Goal: Task Accomplishment & Management: Complete application form

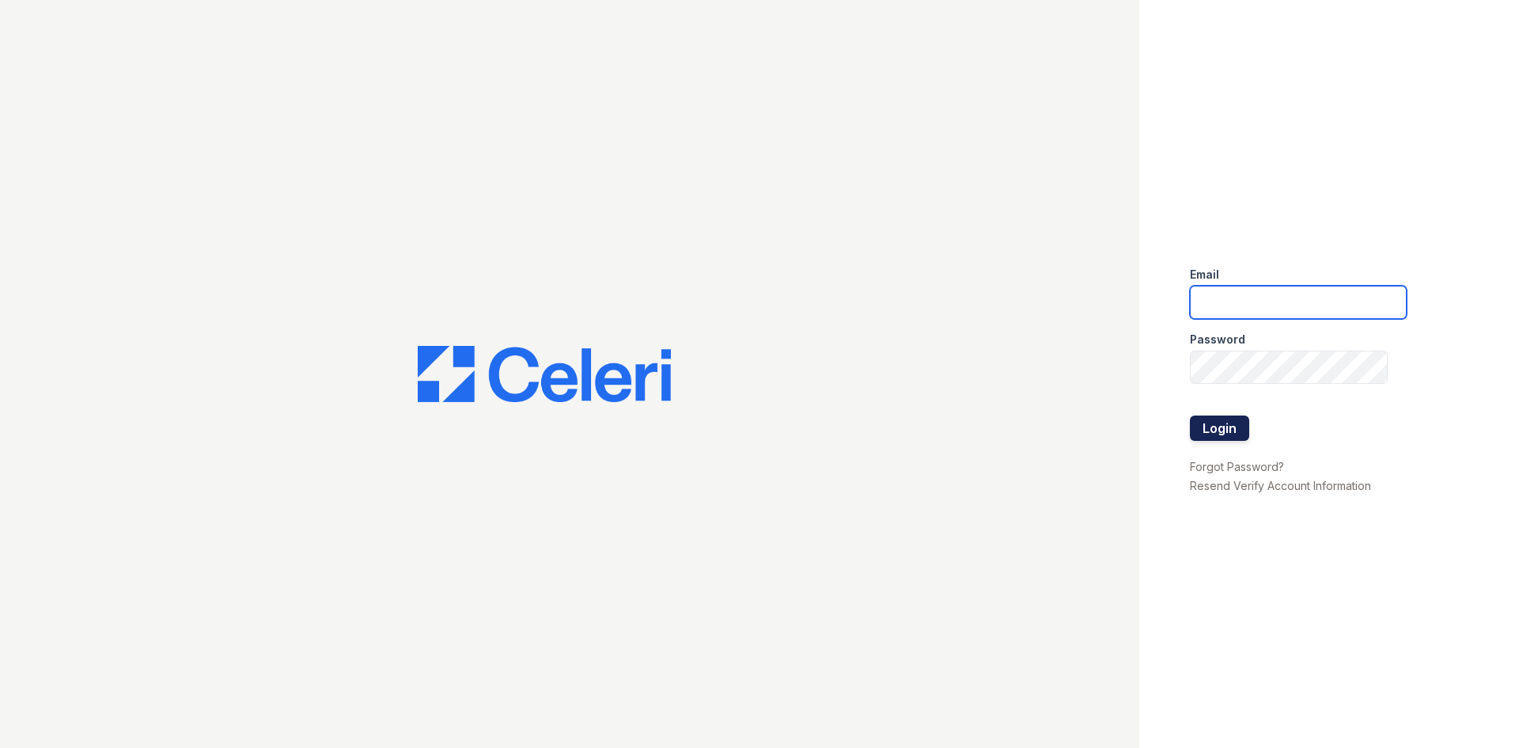
type input "[EMAIL_ADDRESS][DOMAIN_NAME]"
click at [1236, 421] on button "Login" at bounding box center [1219, 427] width 59 height 25
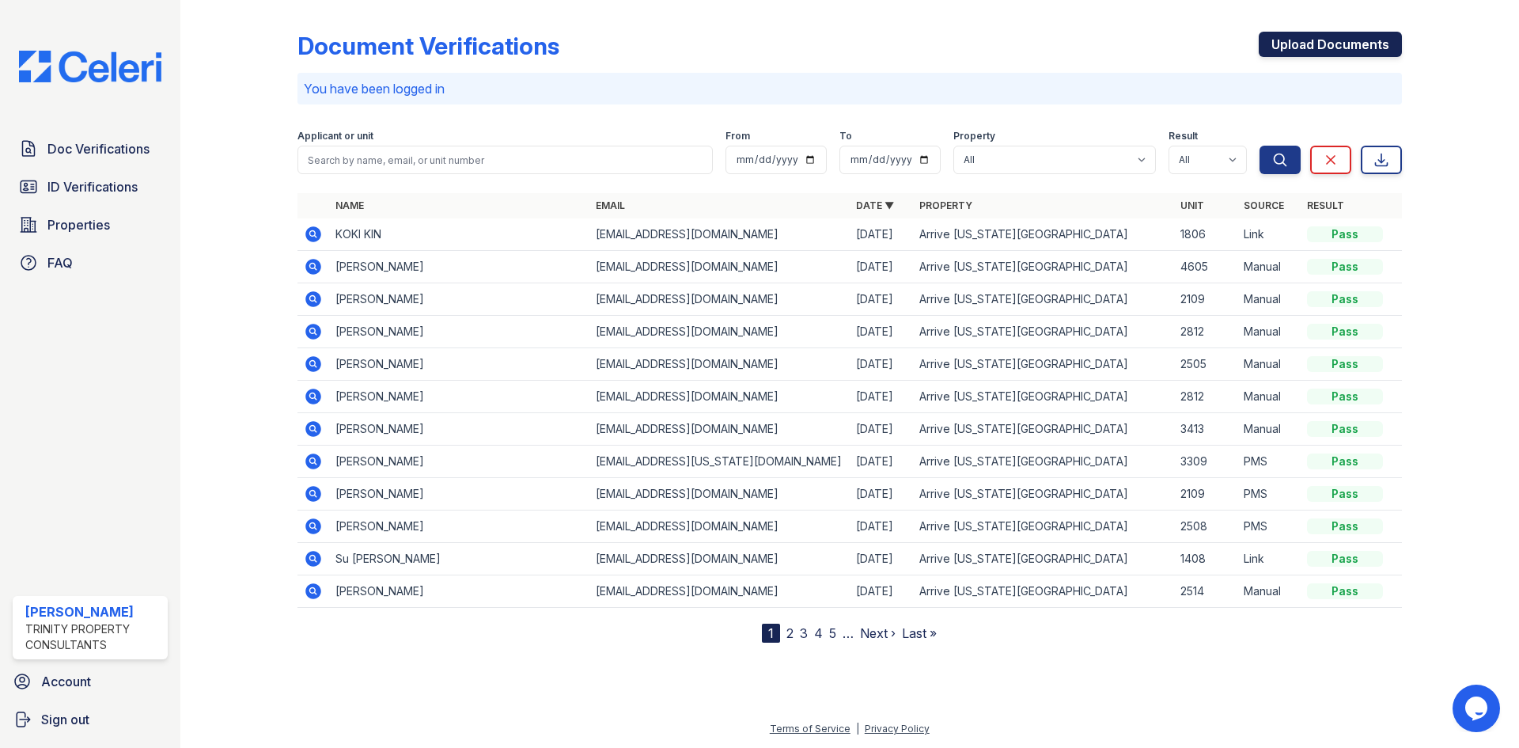
click at [1310, 40] on link "Upload Documents" at bounding box center [1330, 44] width 143 height 25
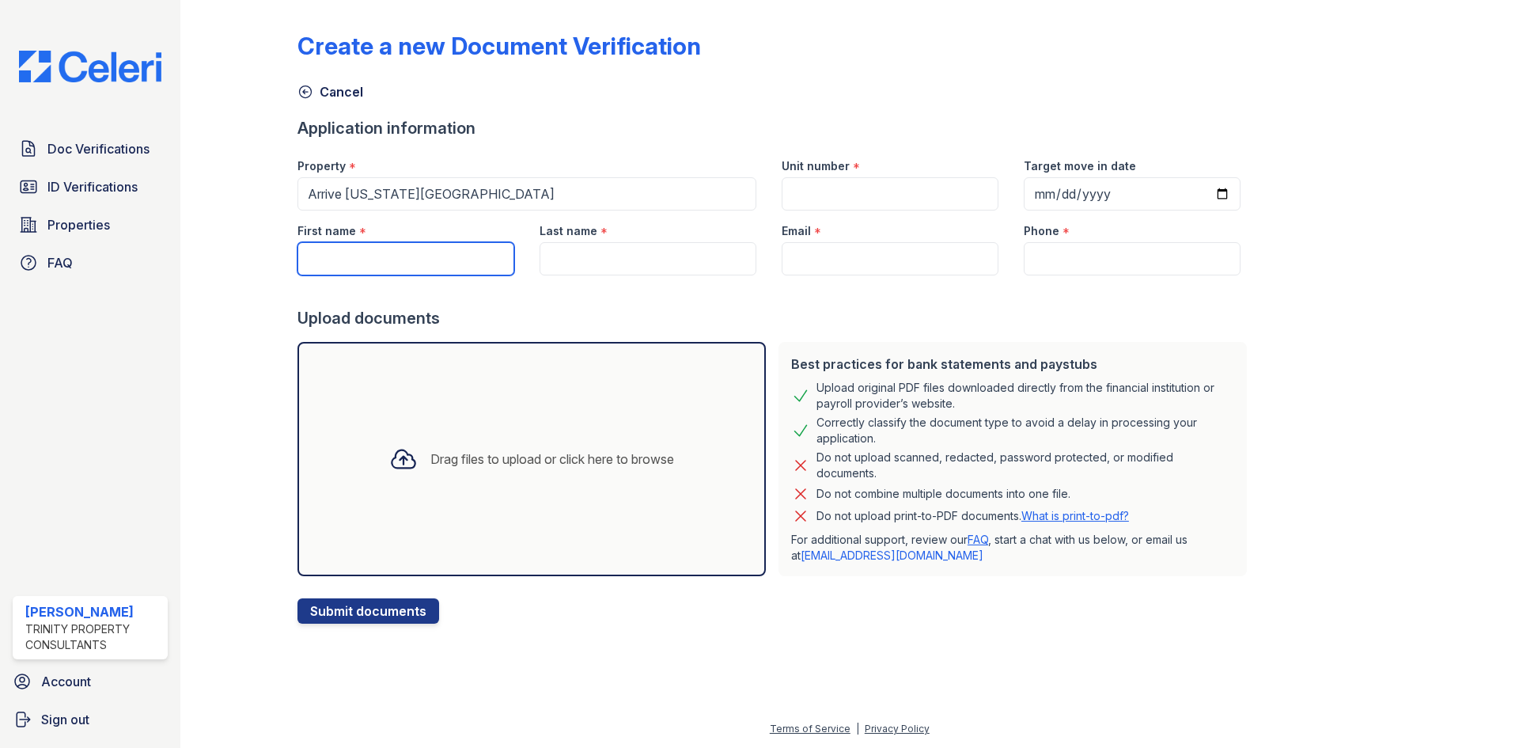
click at [391, 261] on input "First name" at bounding box center [405, 258] width 217 height 33
type input "rycki"
type input "i"
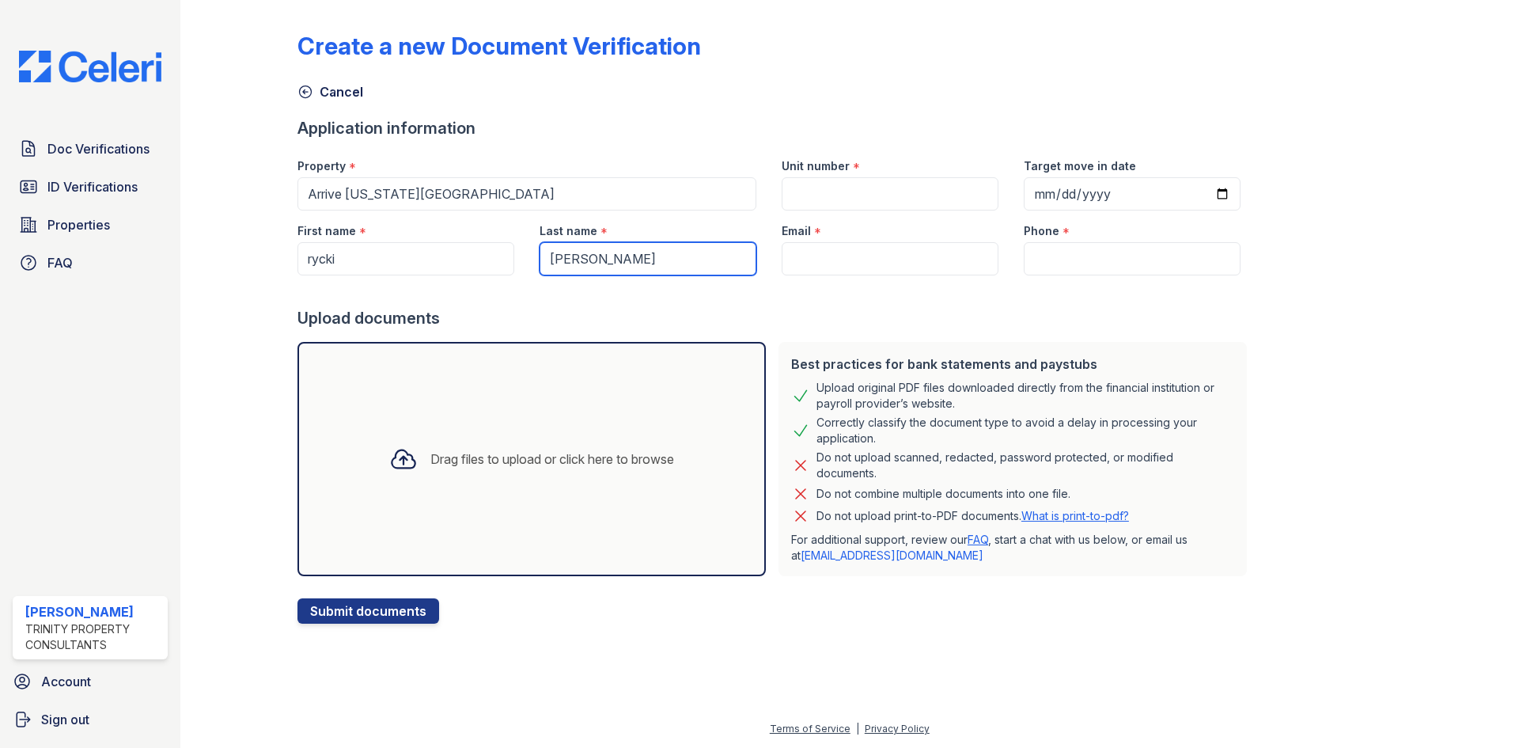
type input "[PERSON_NAME]"
type input "[EMAIL_ADDRESS][DOMAIN_NAME]"
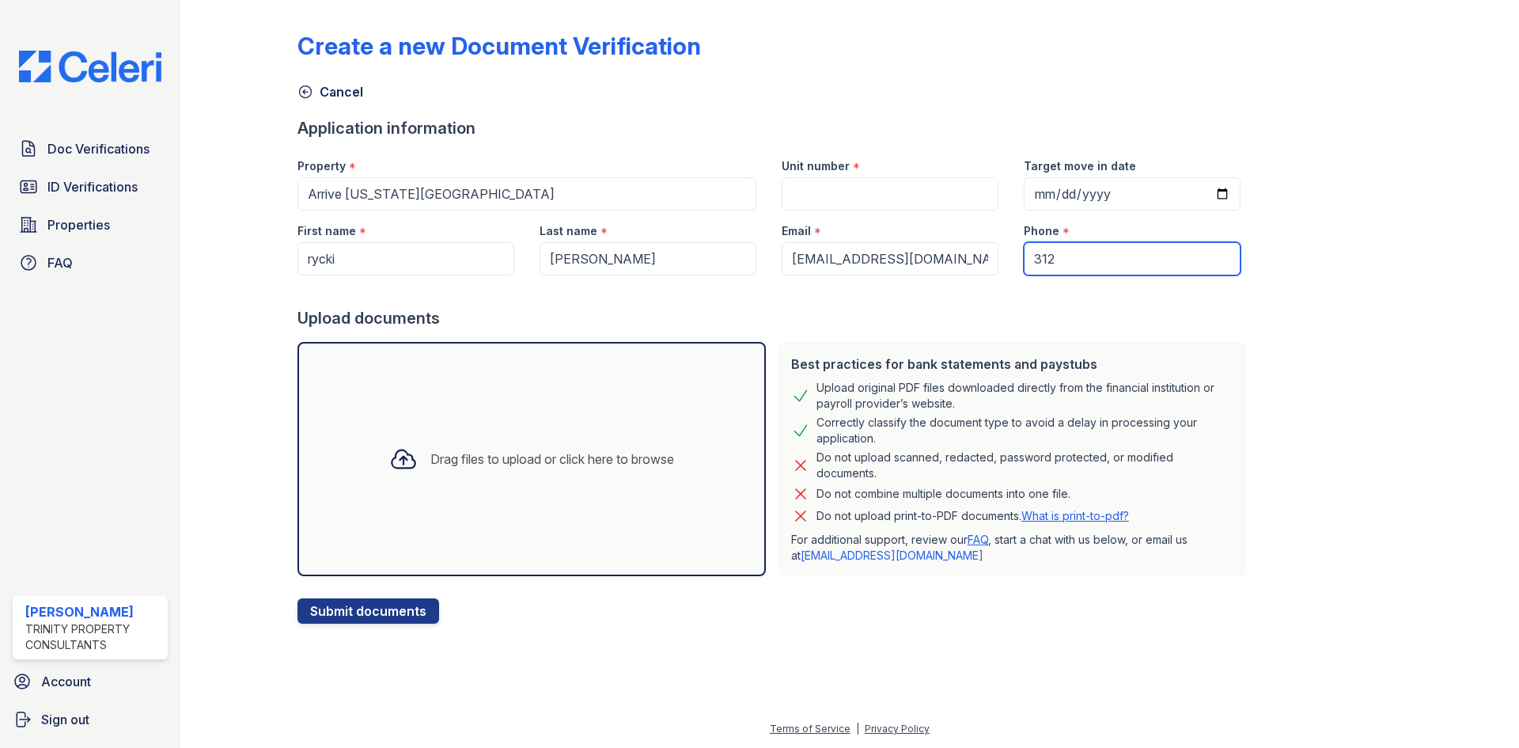
type input "3122109816"
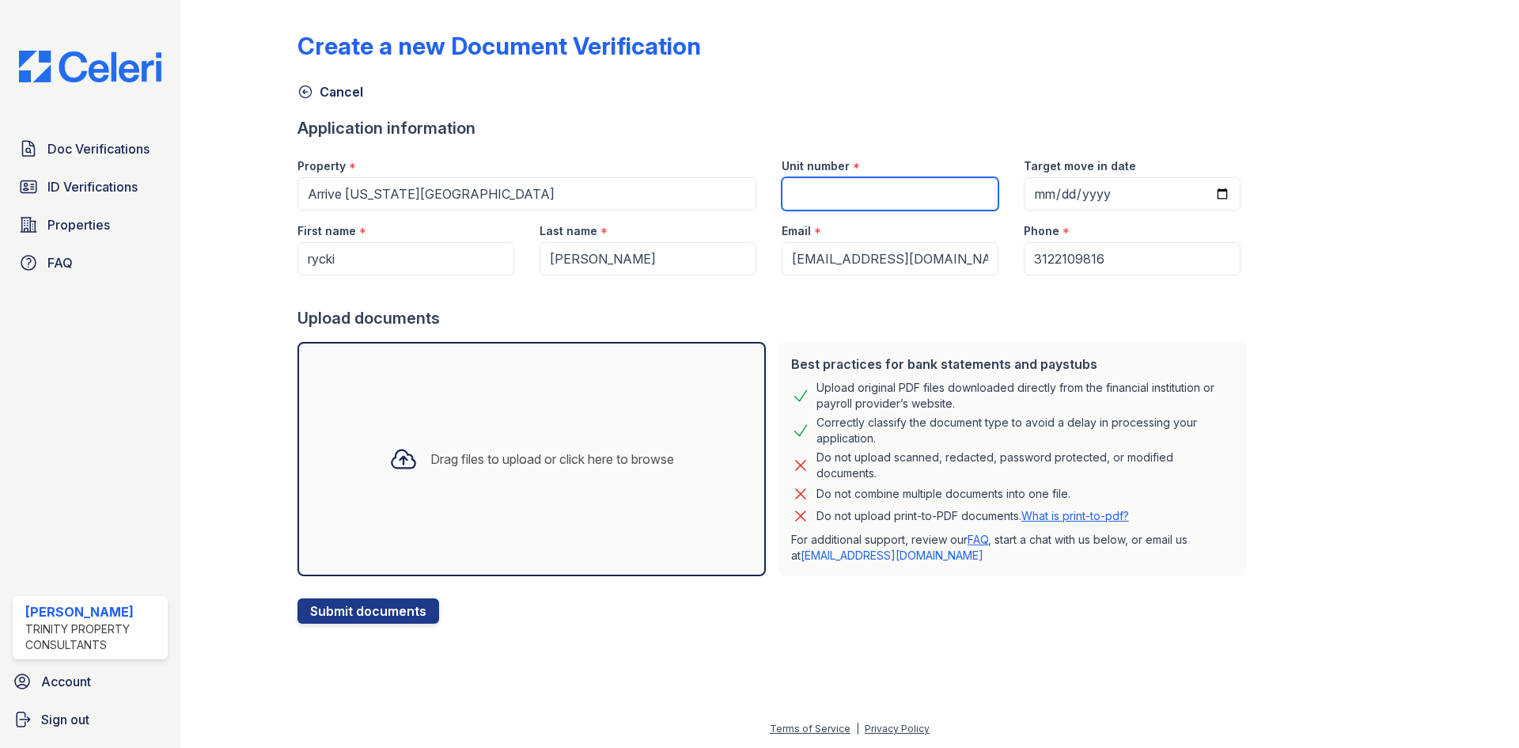
click at [932, 199] on input "Unit number" at bounding box center [890, 193] width 217 height 33
type input "2007"
click at [446, 395] on div "Drag files to upload or click here to browse" at bounding box center [531, 459] width 468 height 234
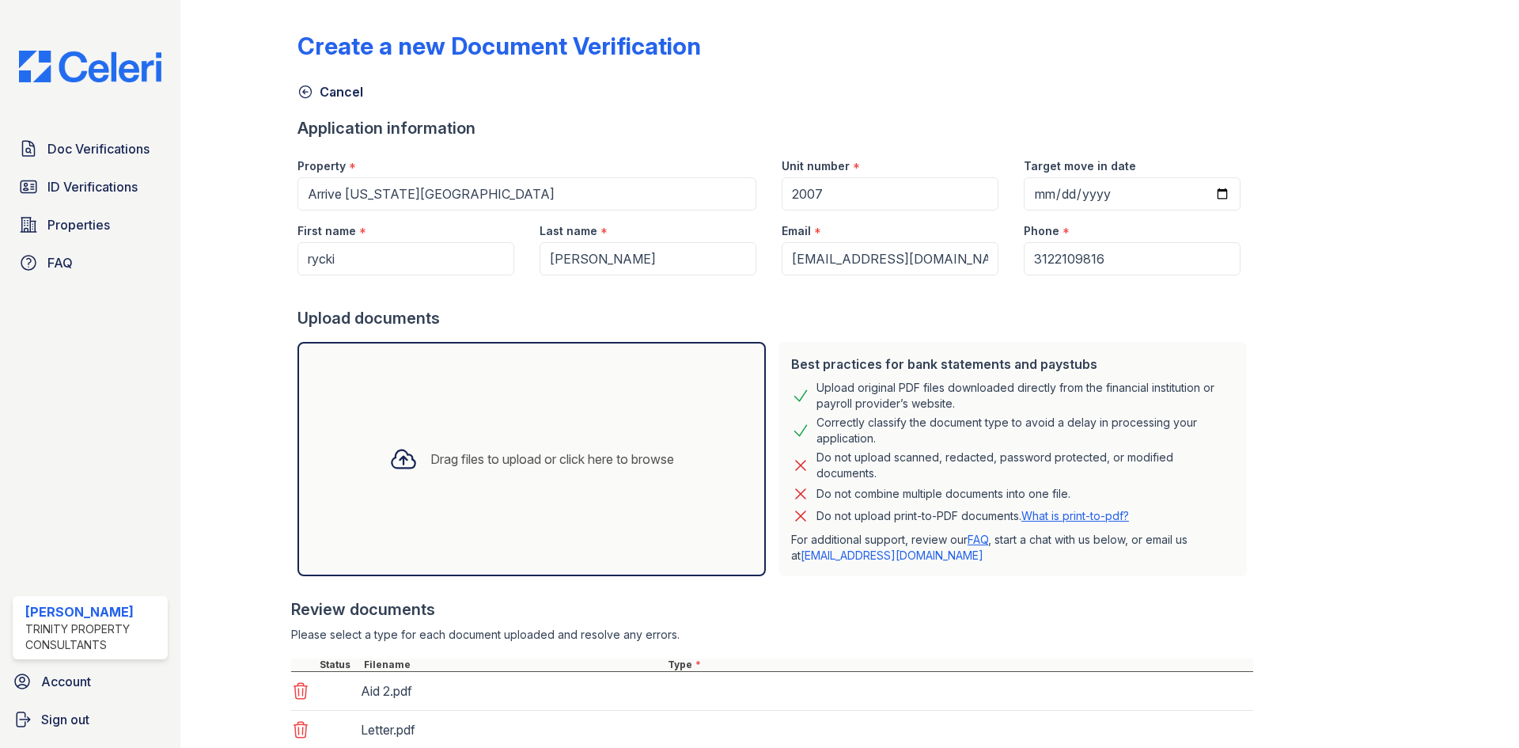
scroll to position [151, 0]
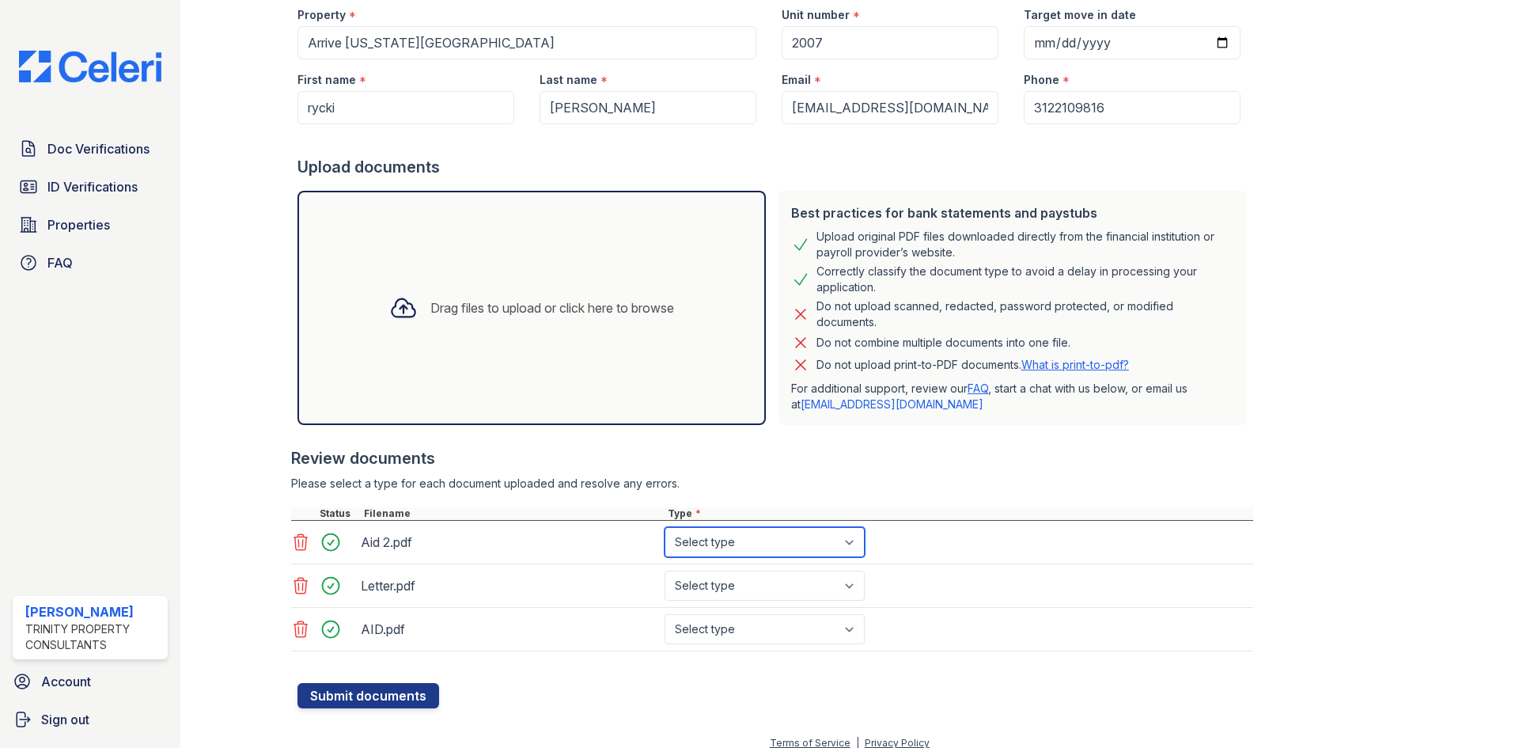
click at [731, 549] on select "Select type Paystub Bank Statement Offer Letter Tax Documents Benefit Award Let…" at bounding box center [764, 542] width 200 height 30
select select "benefit_award_letter"
click at [664, 527] on select "Select type Paystub Bank Statement Offer Letter Tax Documents Benefit Award Let…" at bounding box center [764, 542] width 200 height 30
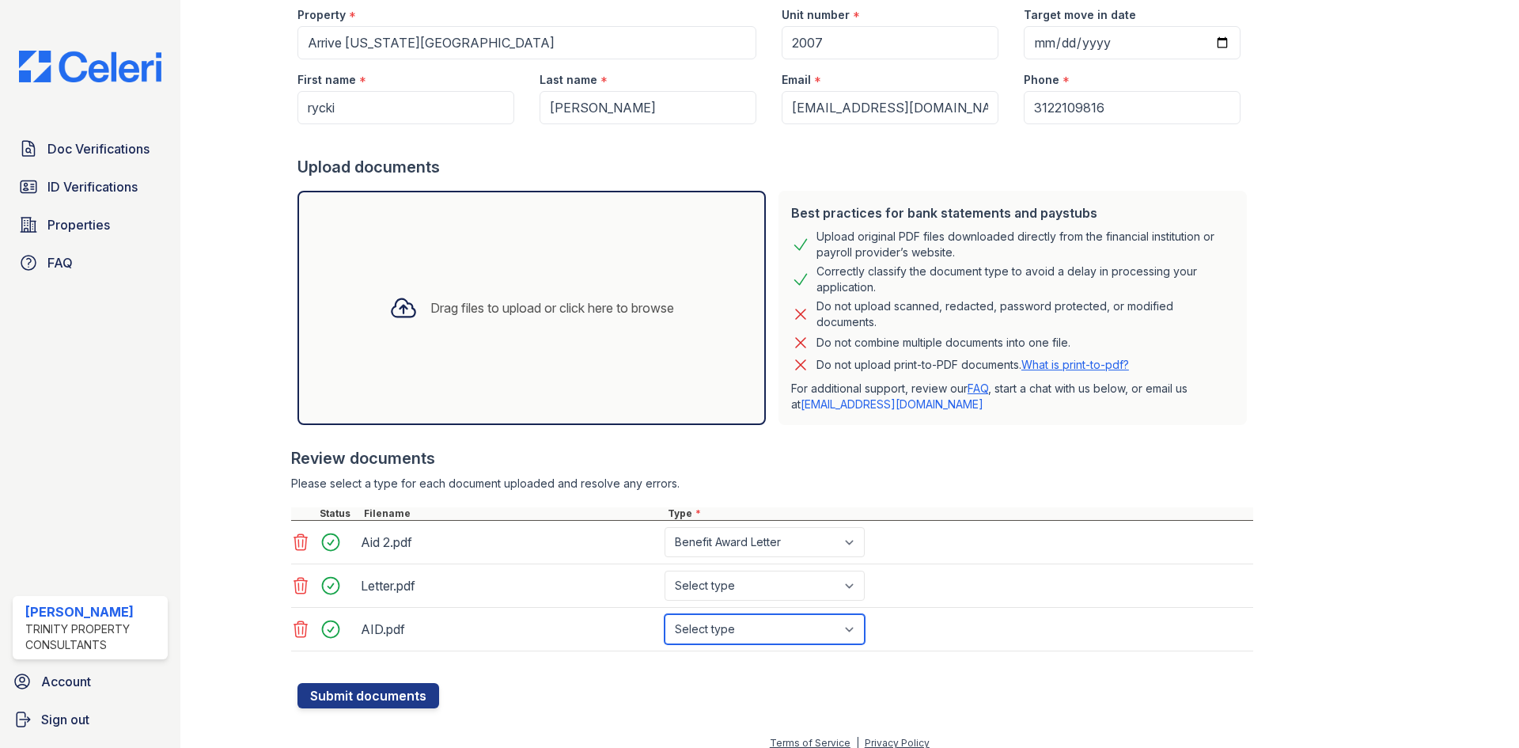
click at [735, 615] on select "Select type Paystub Bank Statement Offer Letter Tax Documents Benefit Award Let…" at bounding box center [764, 629] width 200 height 30
select select "benefit_award_letter"
click at [664, 614] on select "Select type Paystub Bank Statement Offer Letter Tax Documents Benefit Award Let…" at bounding box center [764, 629] width 200 height 30
click at [736, 561] on div "Aid 2.pdf Select type Paystub Bank Statement Offer Letter Tax Documents Benefit…" at bounding box center [772, 542] width 962 height 44
click at [736, 570] on div "Letter.pdf Select type Paystub Bank Statement Offer Letter Tax Documents Benefi…" at bounding box center [772, 586] width 962 height 44
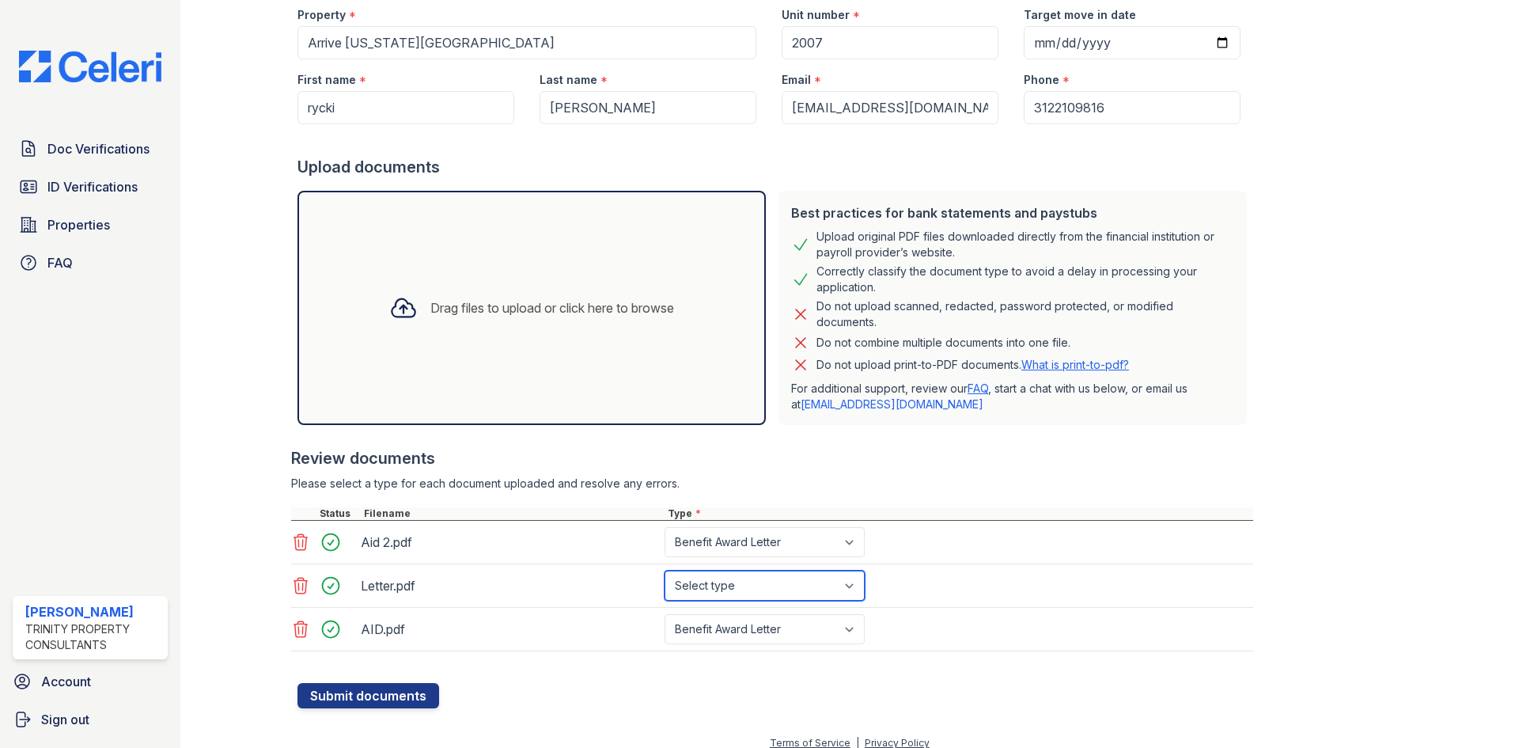
click at [736, 592] on select "Select type Paystub Bank Statement Offer Letter Tax Documents Benefit Award Let…" at bounding box center [764, 585] width 200 height 30
select select "benefit_award_letter"
click at [664, 570] on select "Select type Paystub Bank Statement Offer Letter Tax Documents Benefit Award Let…" at bounding box center [764, 585] width 200 height 30
click at [420, 691] on button "Submit documents" at bounding box center [368, 695] width 142 height 25
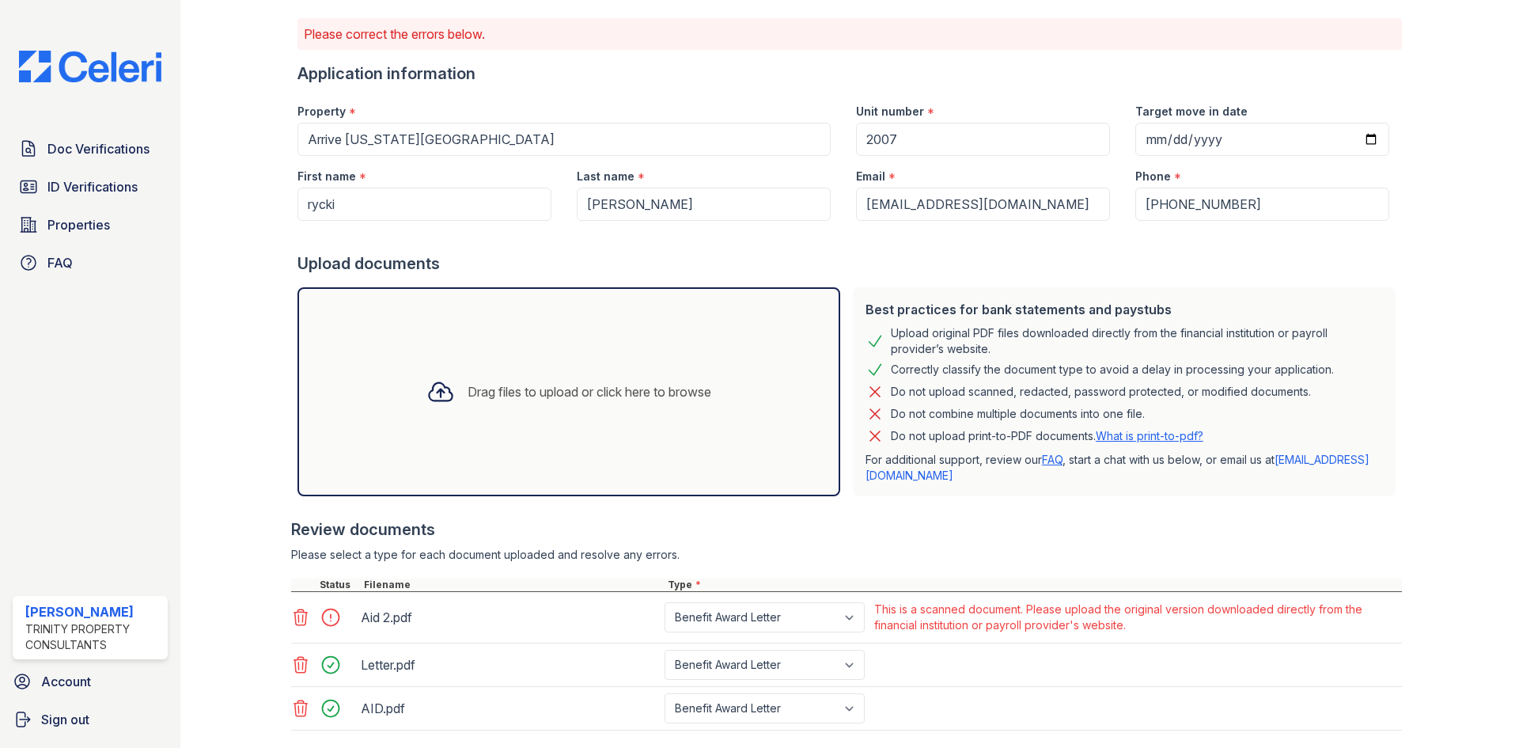
scroll to position [192, 0]
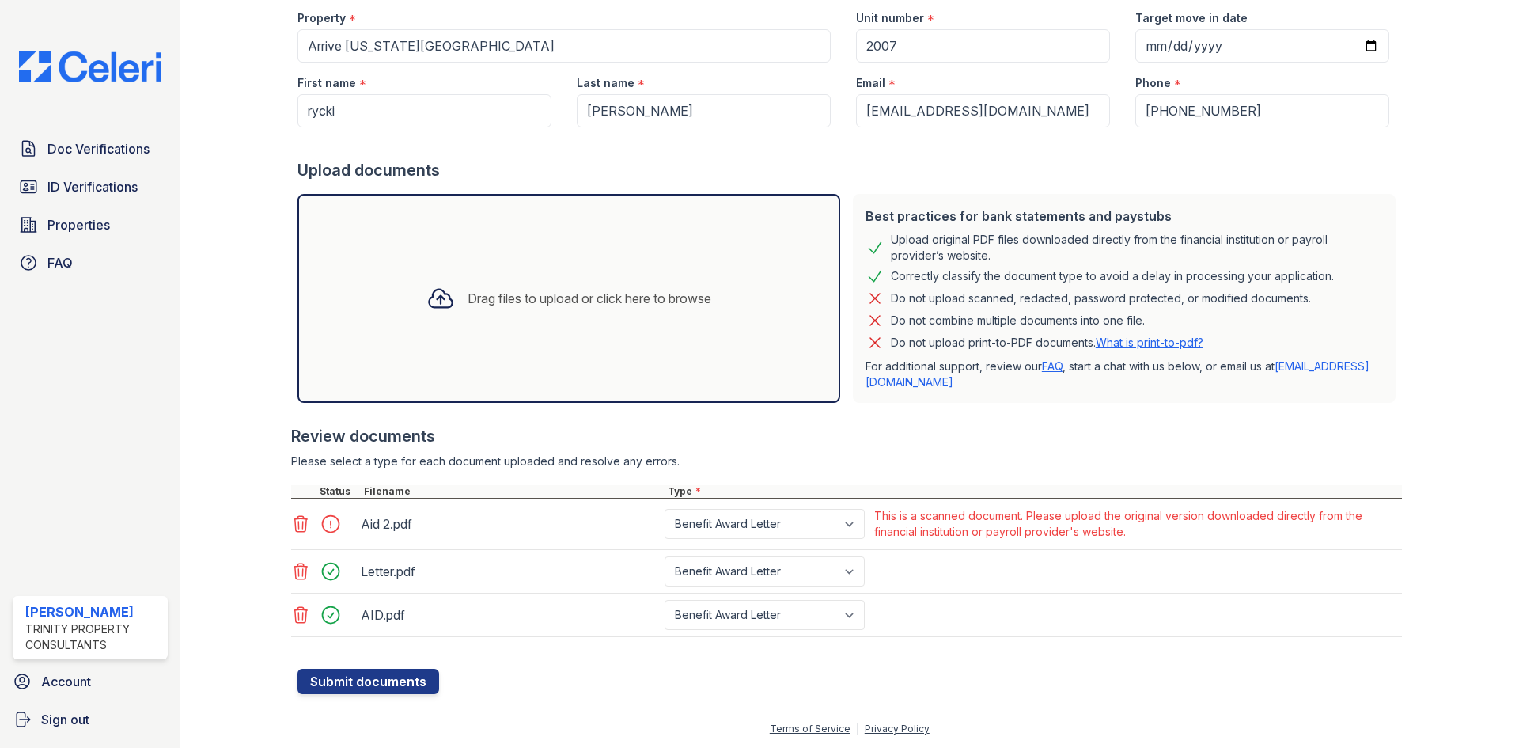
click at [289, 517] on div at bounding box center [252, 254] width 92 height 880
click at [292, 512] on div at bounding box center [324, 524] width 66 height 38
click at [304, 532] on icon at bounding box center [300, 524] width 13 height 16
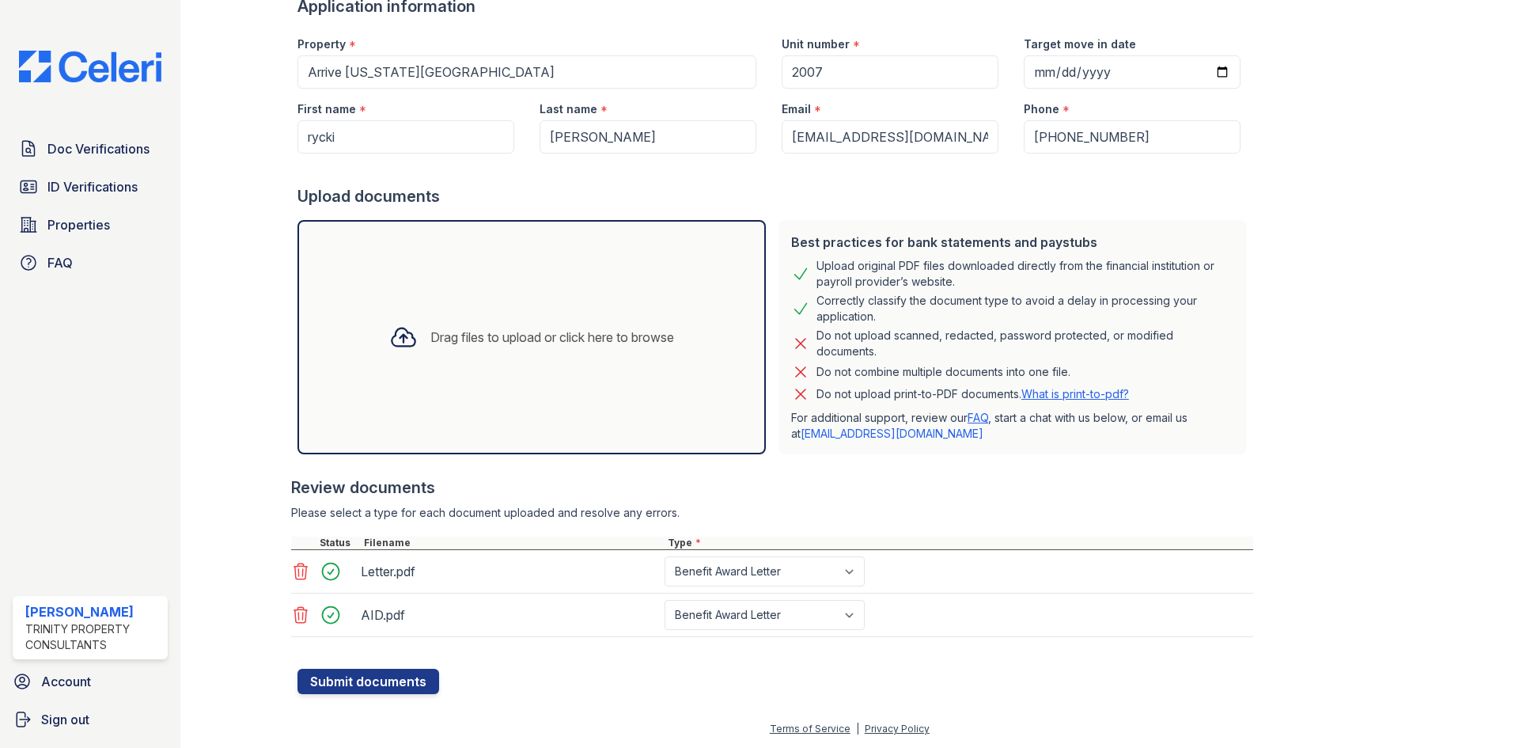
scroll to position [166, 0]
click at [386, 681] on button "Submit documents" at bounding box center [368, 680] width 142 height 25
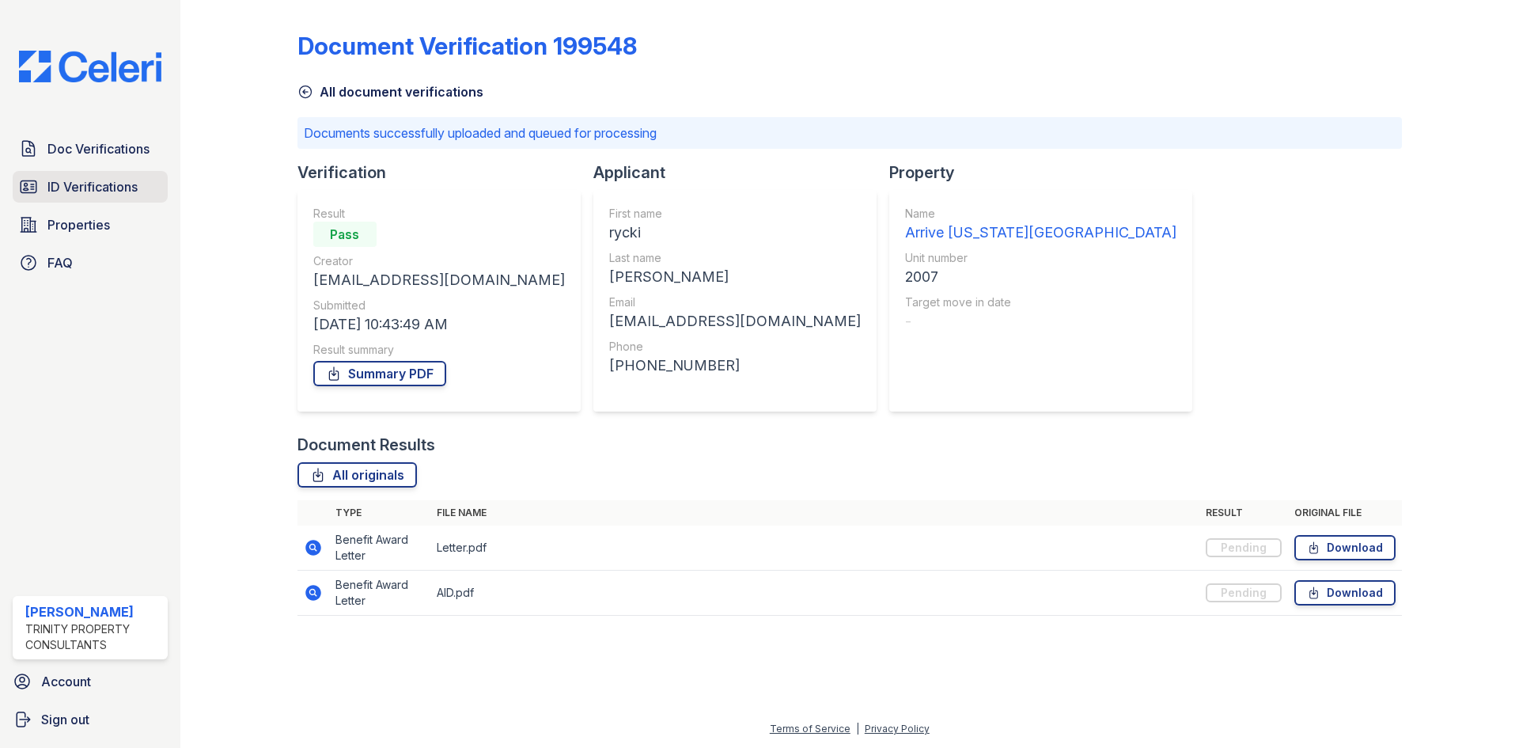
click at [100, 187] on span "ID Verifications" at bounding box center [92, 186] width 90 height 19
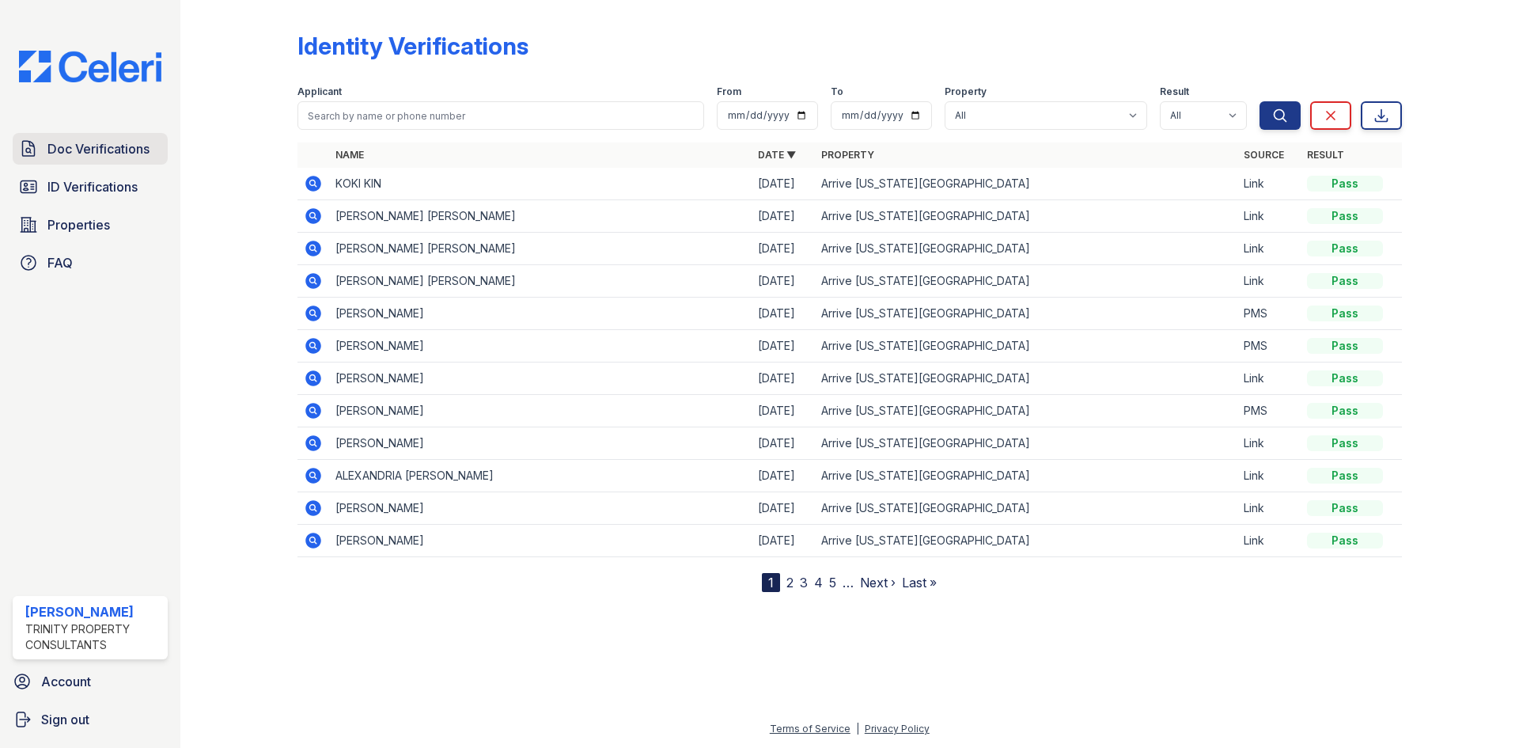
click at [106, 140] on span "Doc Verifications" at bounding box center [98, 148] width 102 height 19
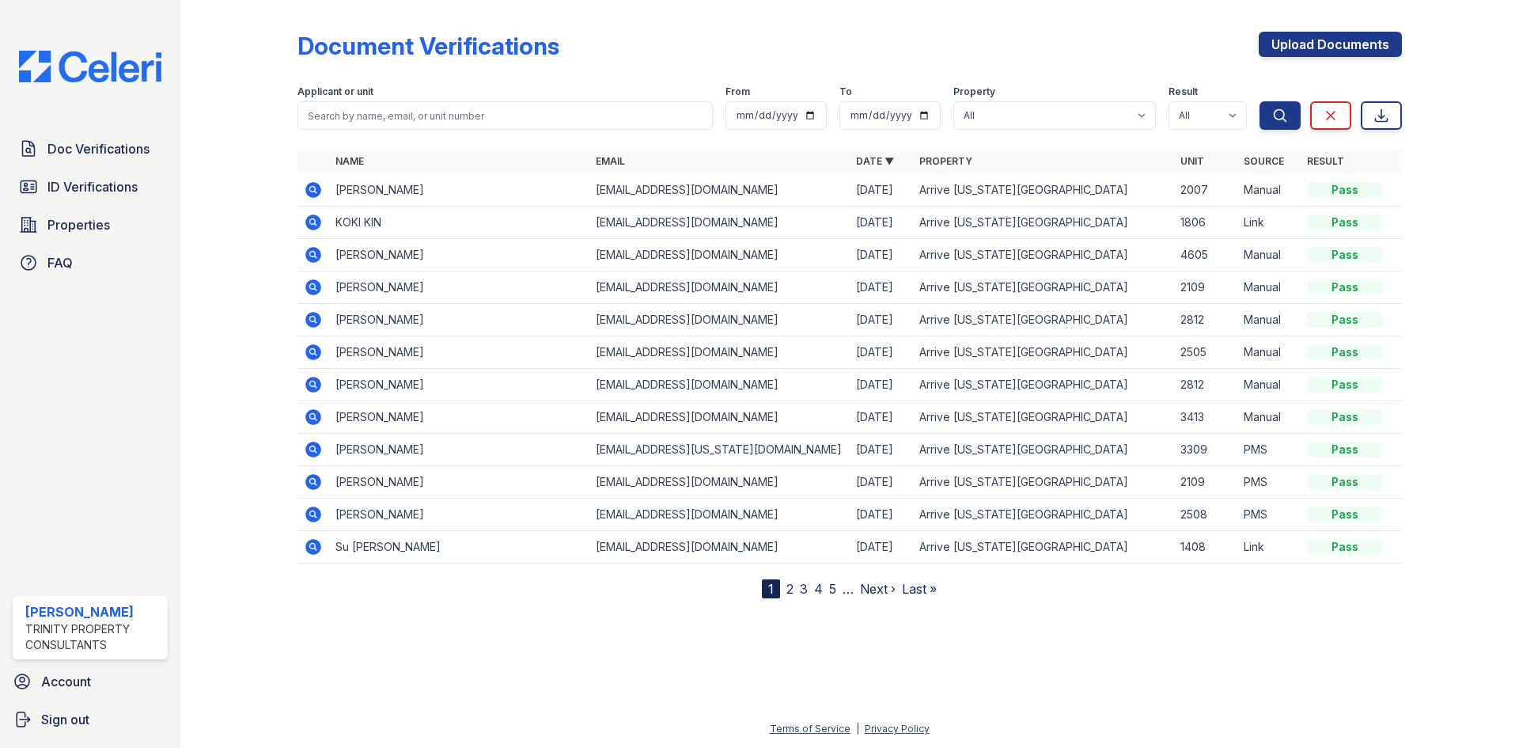
click at [313, 189] on icon at bounding box center [312, 189] width 4 height 4
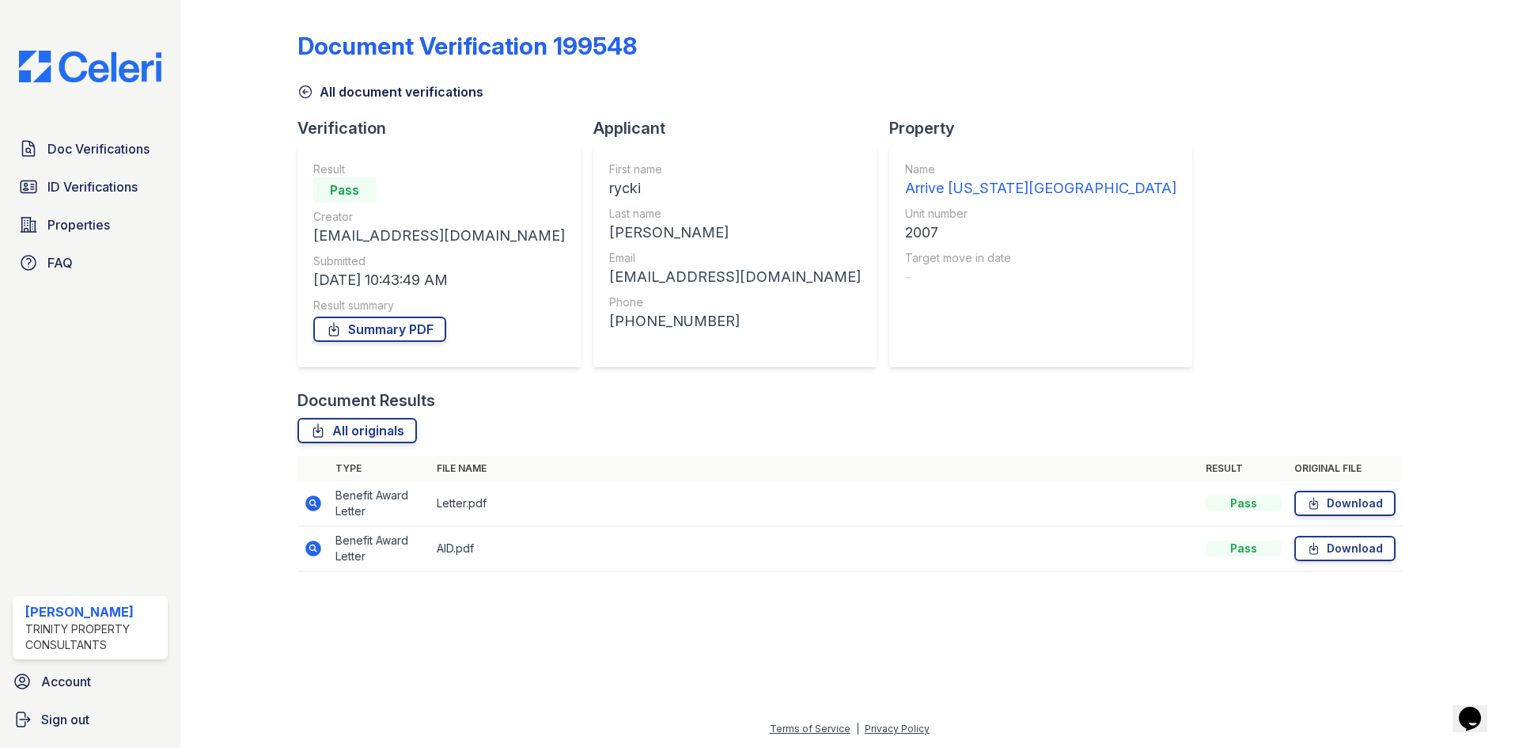
click at [326, 505] on td at bounding box center [313, 503] width 32 height 45
click at [318, 506] on icon at bounding box center [313, 503] width 16 height 16
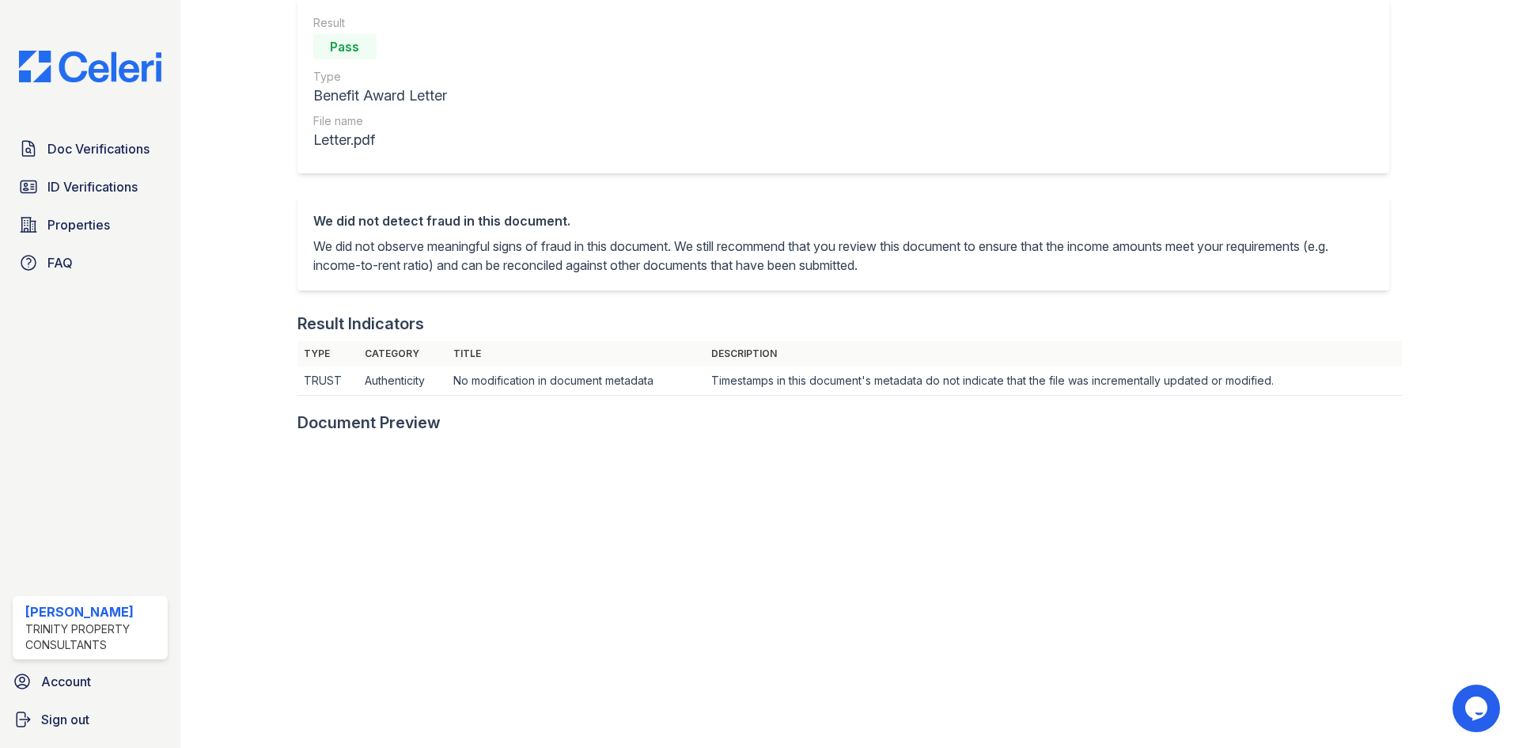
scroll to position [276, 0]
